Goal: Task Accomplishment & Management: Use online tool/utility

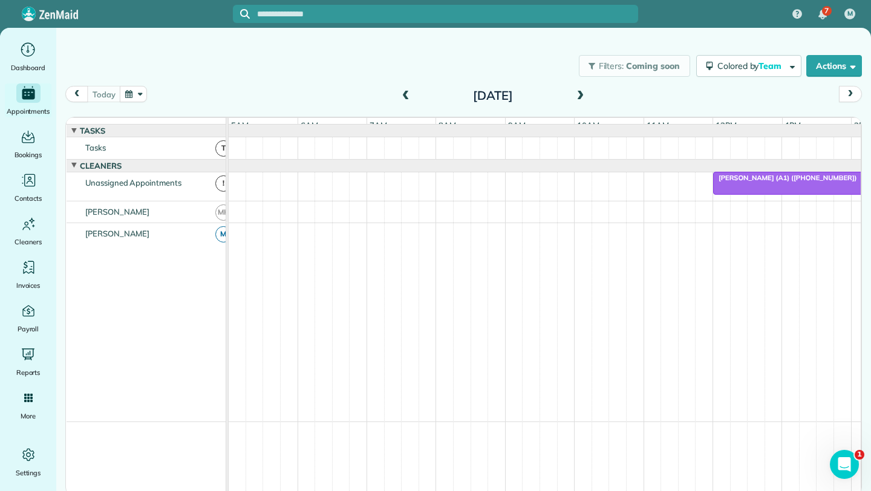
scroll to position [0, 70]
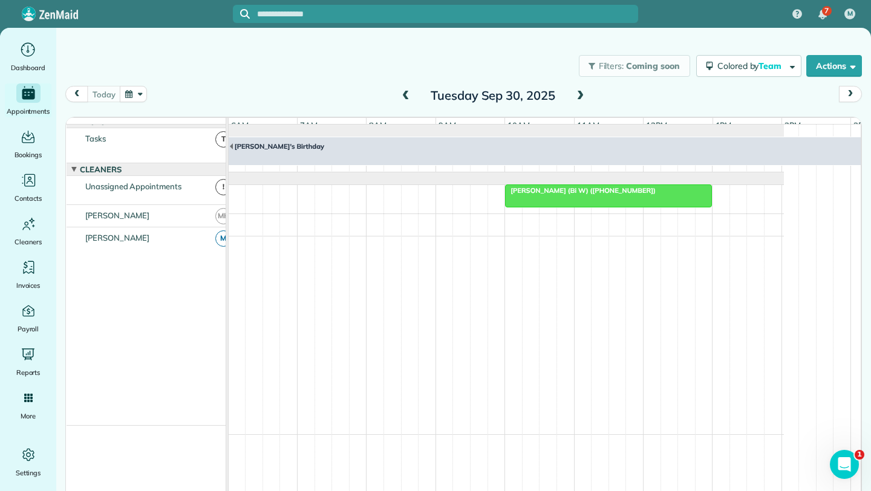
click at [578, 91] on span at bounding box center [579, 96] width 13 height 11
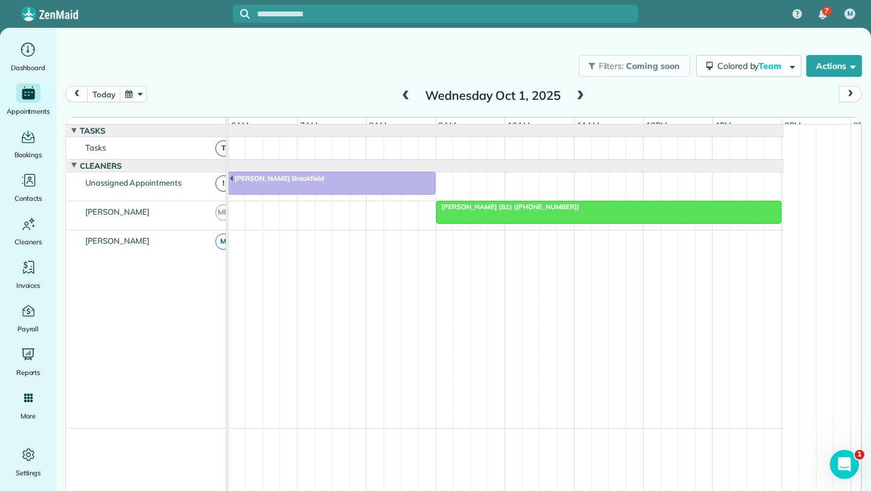
click at [560, 211] on div "[PERSON_NAME] (B1) ([PHONE_NUMBER])" at bounding box center [608, 207] width 338 height 8
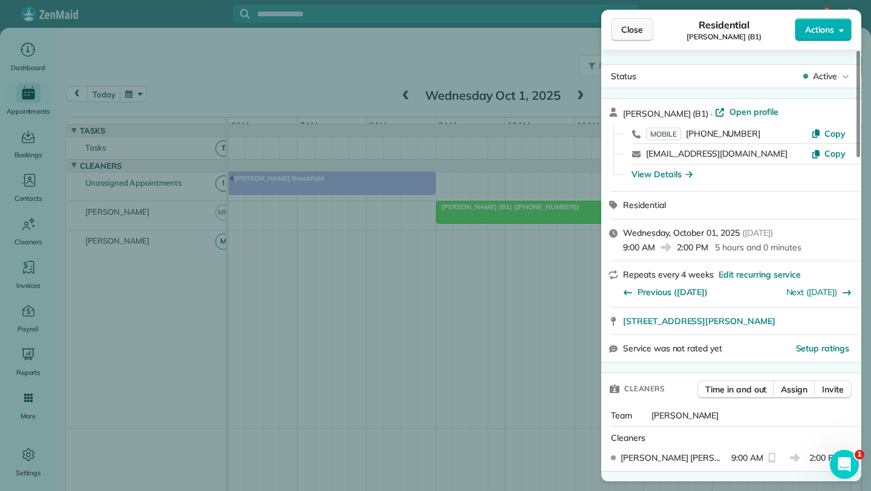
click at [632, 30] on span "Close" at bounding box center [632, 30] width 22 height 12
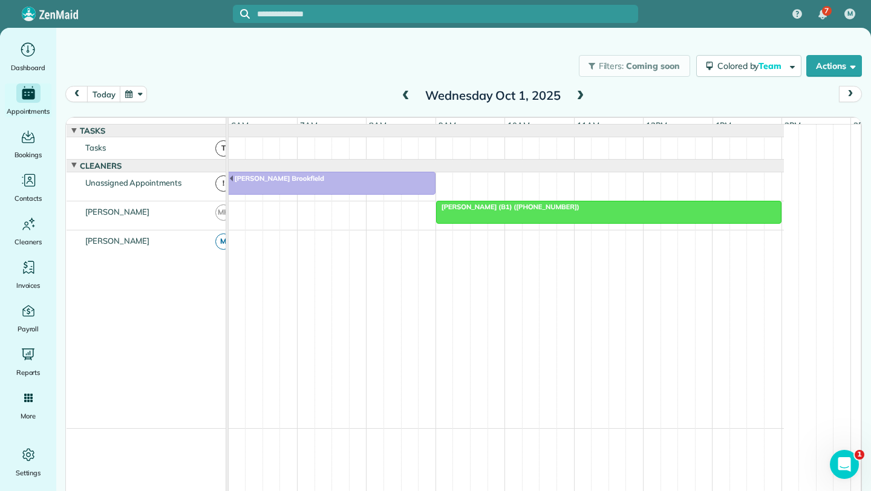
click at [585, 223] on div at bounding box center [608, 212] width 344 height 22
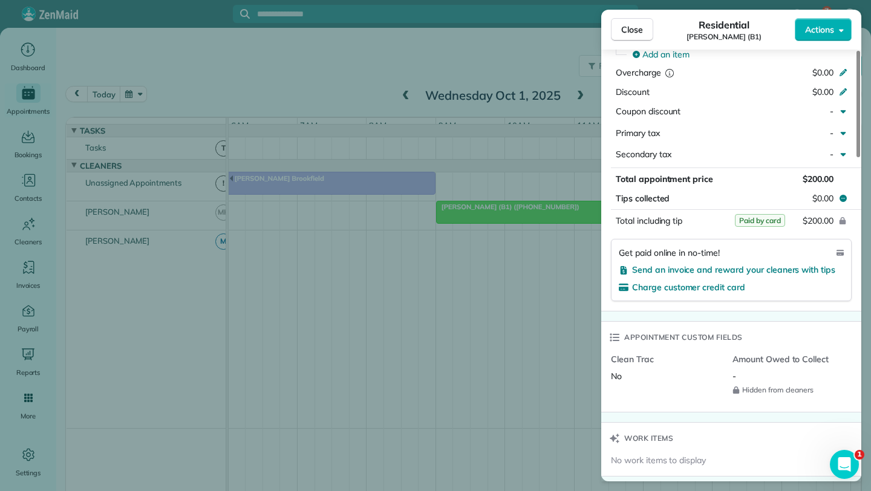
scroll to position [669, 0]
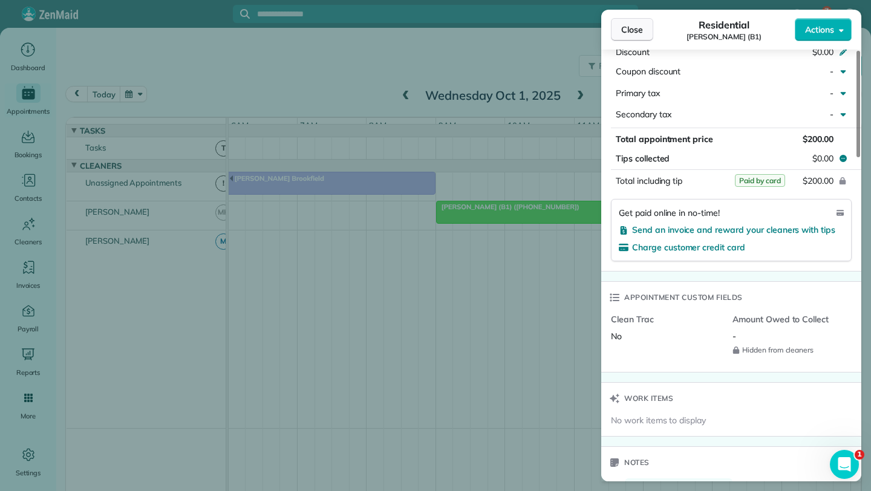
click at [629, 31] on span "Close" at bounding box center [632, 30] width 22 height 12
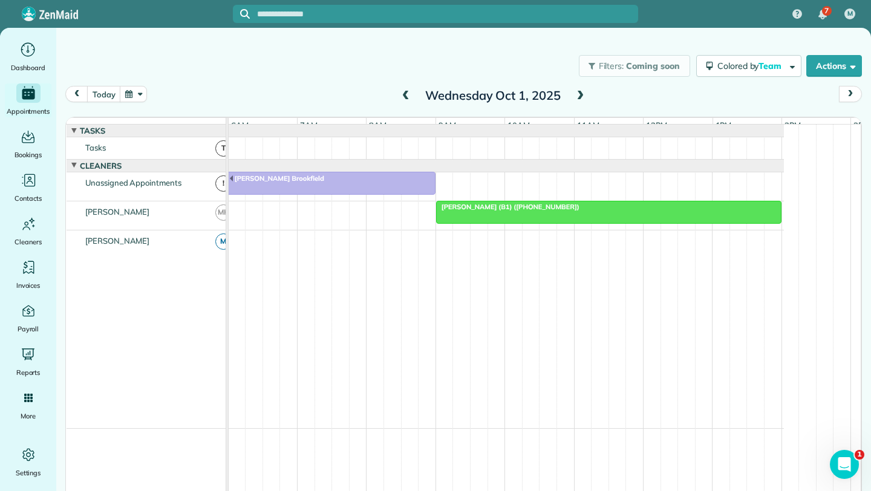
click at [579, 99] on span at bounding box center [579, 96] width 13 height 11
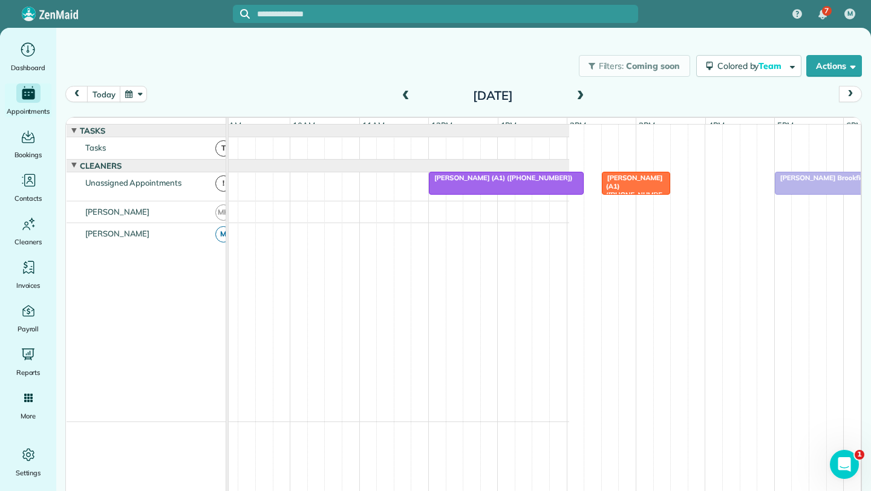
scroll to position [0, 381]
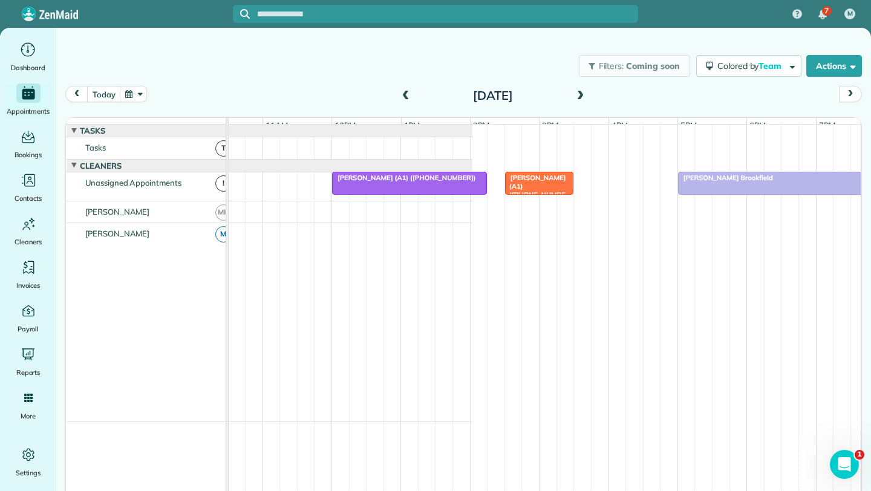
click at [395, 192] on div at bounding box center [409, 183] width 154 height 22
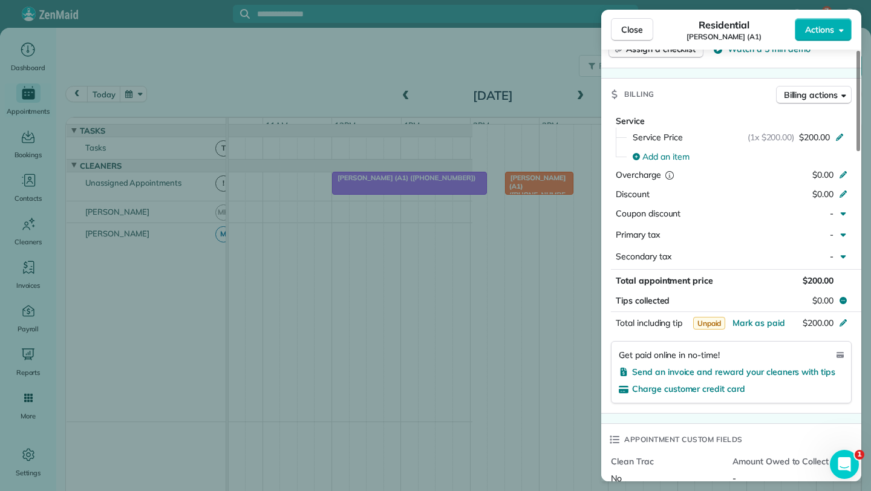
scroll to position [536, 0]
